Goal: Transaction & Acquisition: Purchase product/service

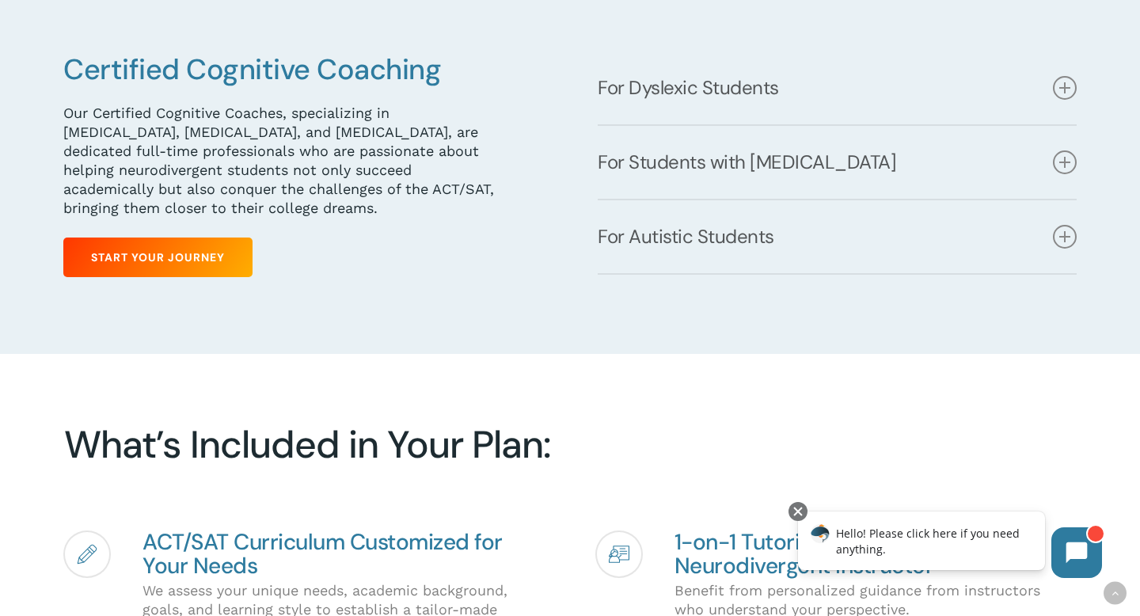
scroll to position [788, 0]
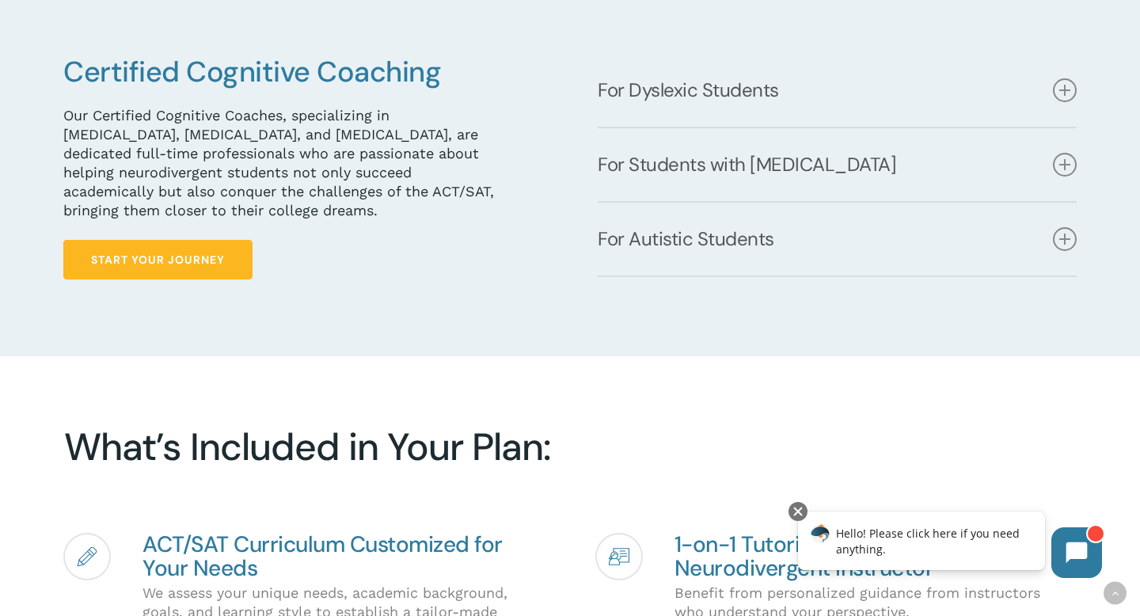
click at [176, 252] on span "Start Your Journey" at bounding box center [158, 260] width 134 height 16
click at [218, 252] on span "Start Your Journey" at bounding box center [158, 260] width 134 height 16
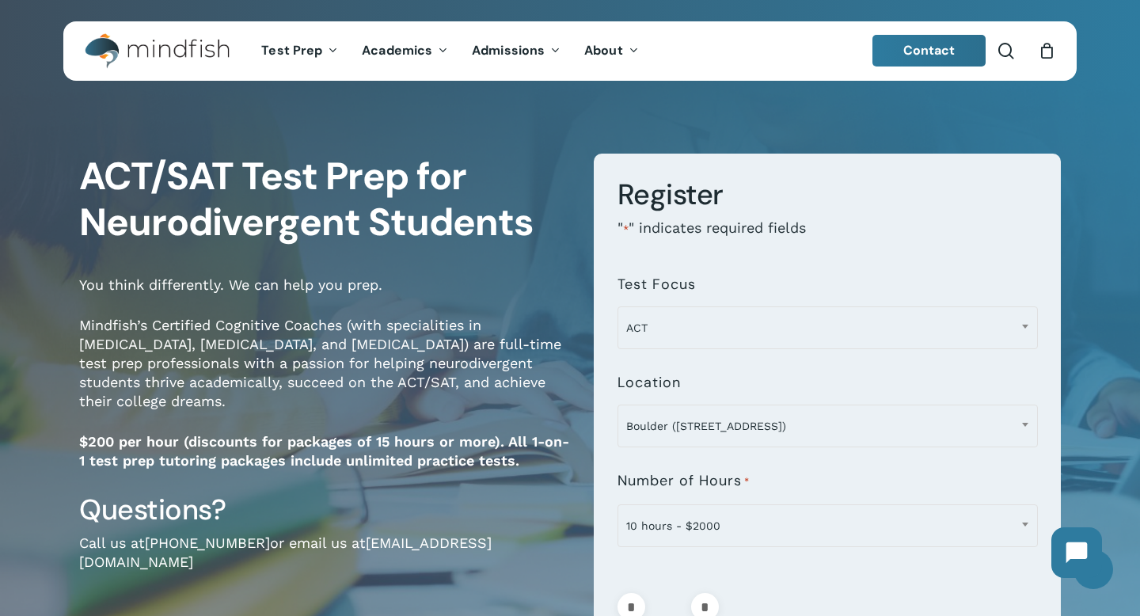
scroll to position [17, 0]
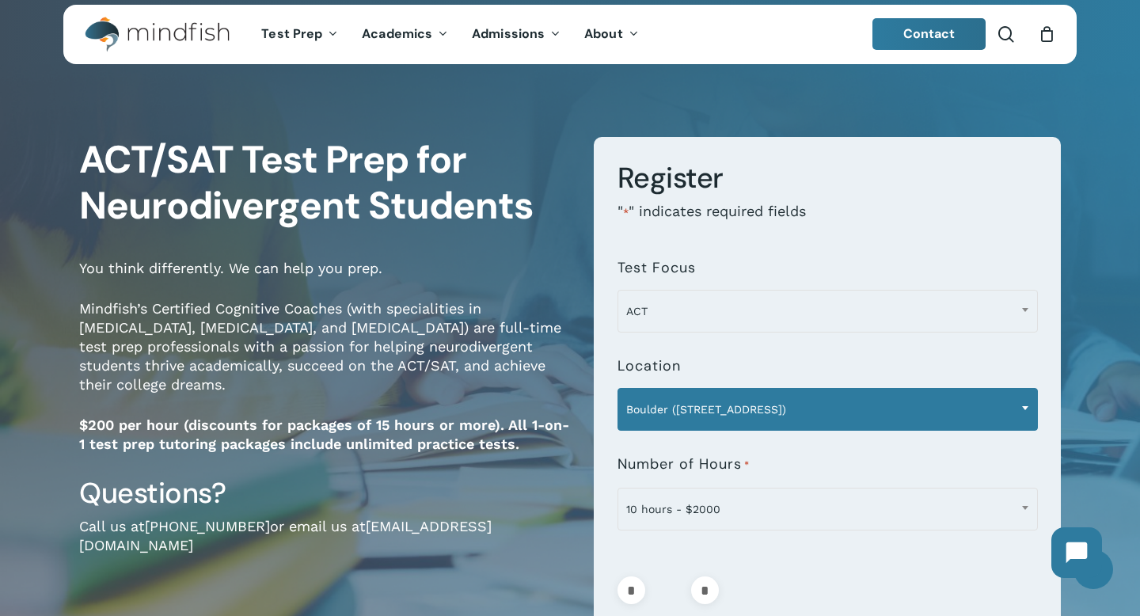
click at [724, 414] on span "Boulder ([STREET_ADDRESS])" at bounding box center [827, 409] width 419 height 33
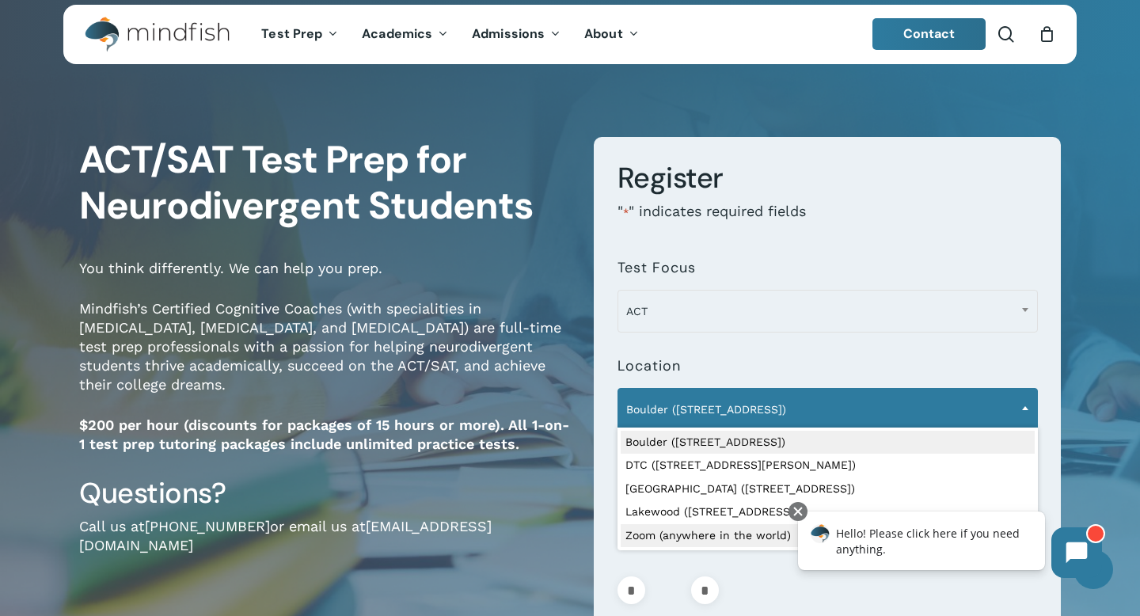
select select "**********"
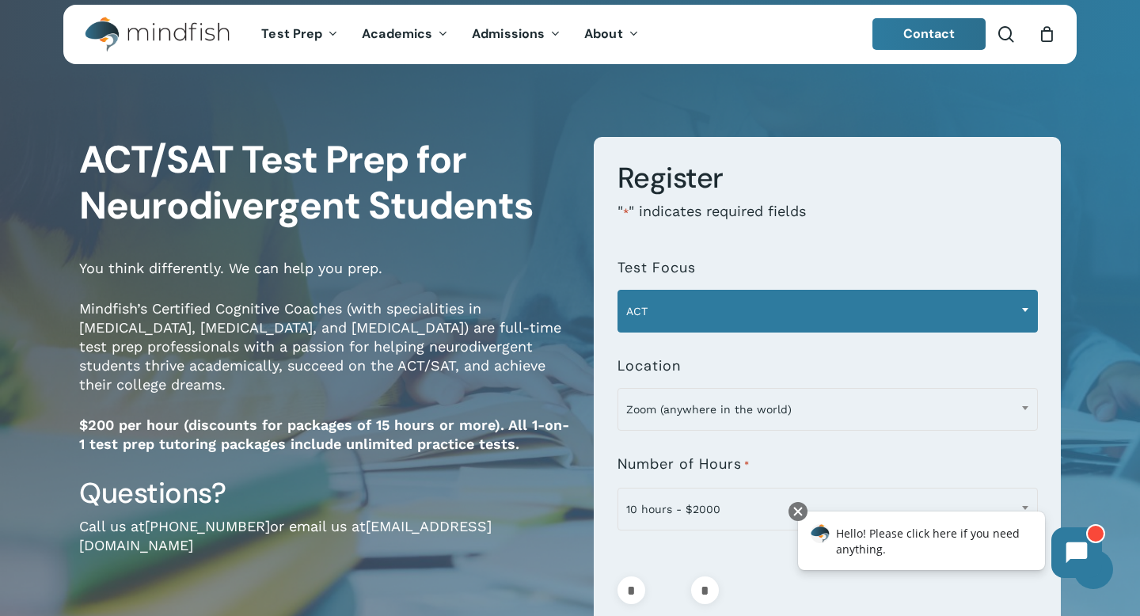
click at [770, 325] on span "ACT" at bounding box center [827, 310] width 419 height 33
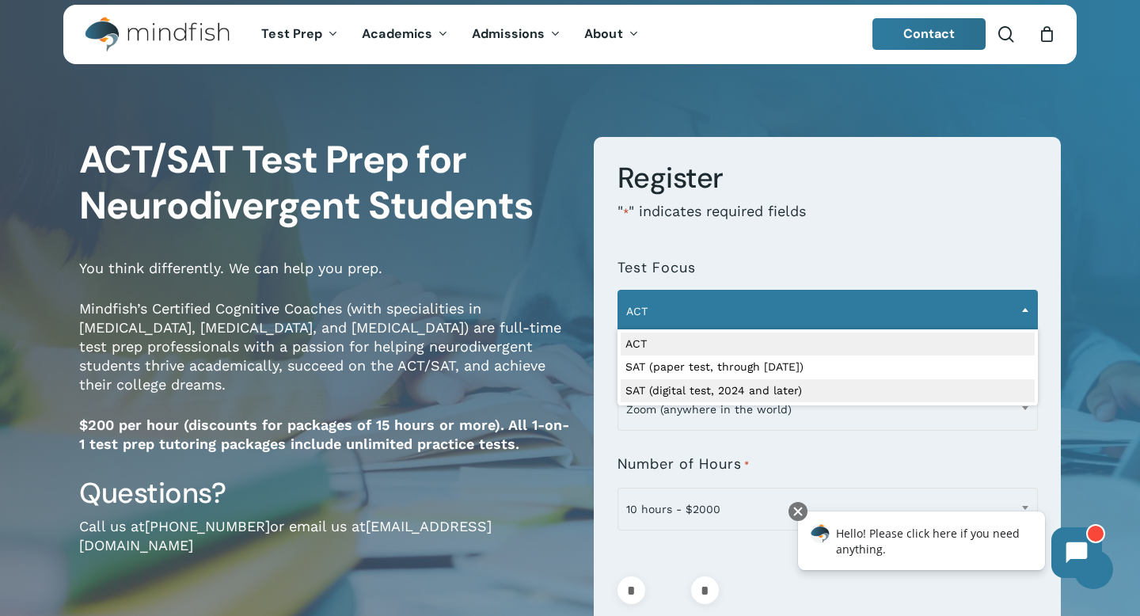
select select "**********"
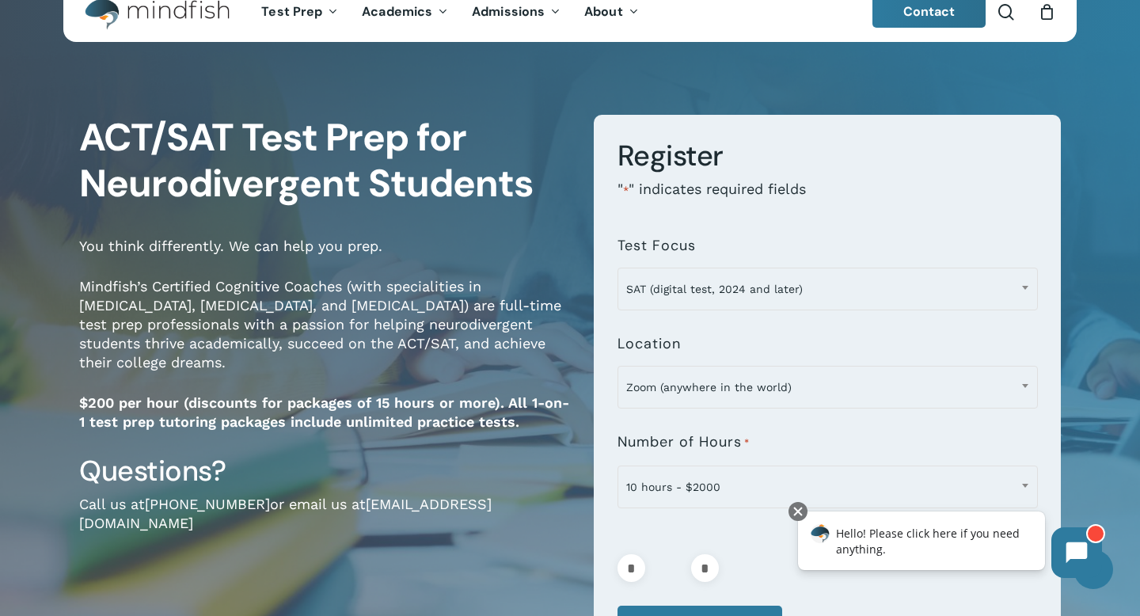
scroll to position [37, 0]
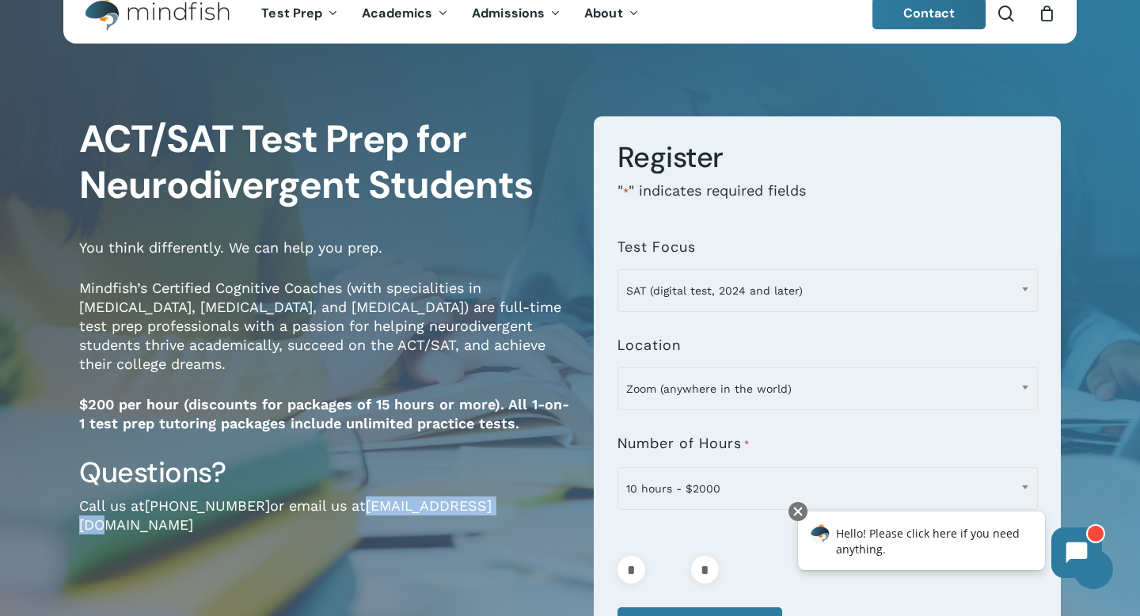
drag, startPoint x: 495, startPoint y: 488, endPoint x: 351, endPoint y: 484, distance: 144.1
click at [351, 496] on p "Call us at [PHONE_NUMBER] or email us at [EMAIL_ADDRESS][DOMAIN_NAME]" at bounding box center [324, 525] width 491 height 59
copy link "[EMAIL_ADDRESS][DOMAIN_NAME]"
